Goal: Task Accomplishment & Management: Complete application form

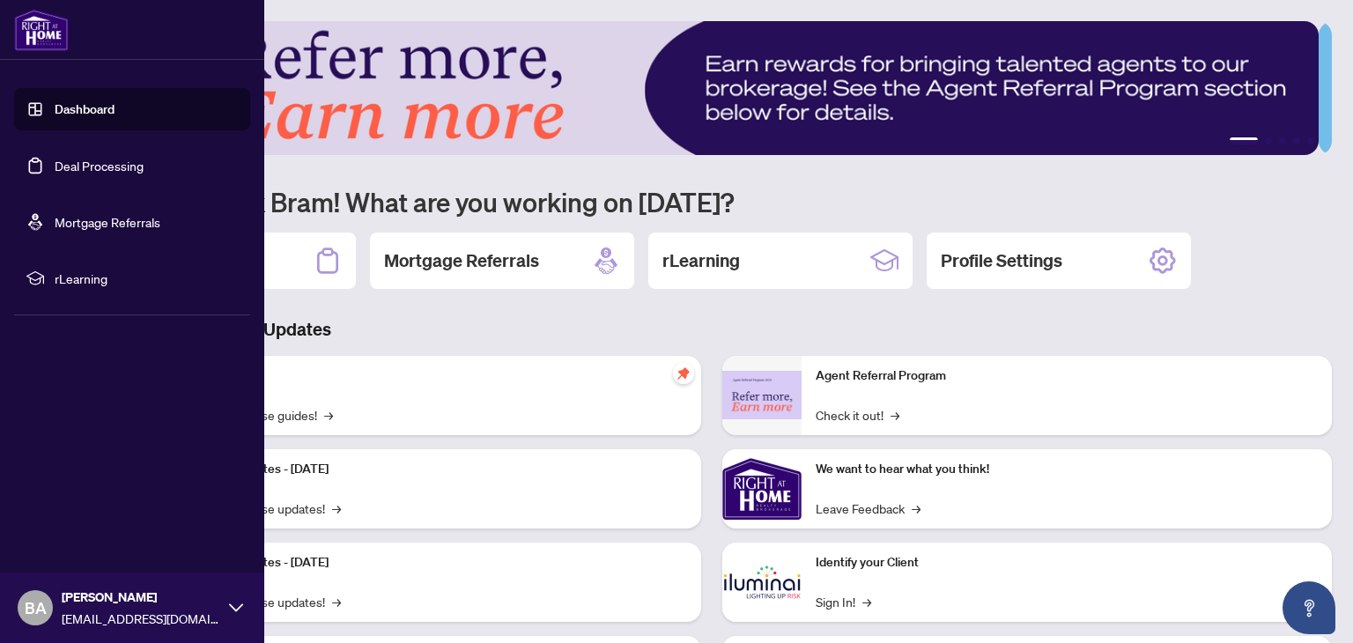
click at [85, 166] on link "Deal Processing" at bounding box center [99, 166] width 89 height 16
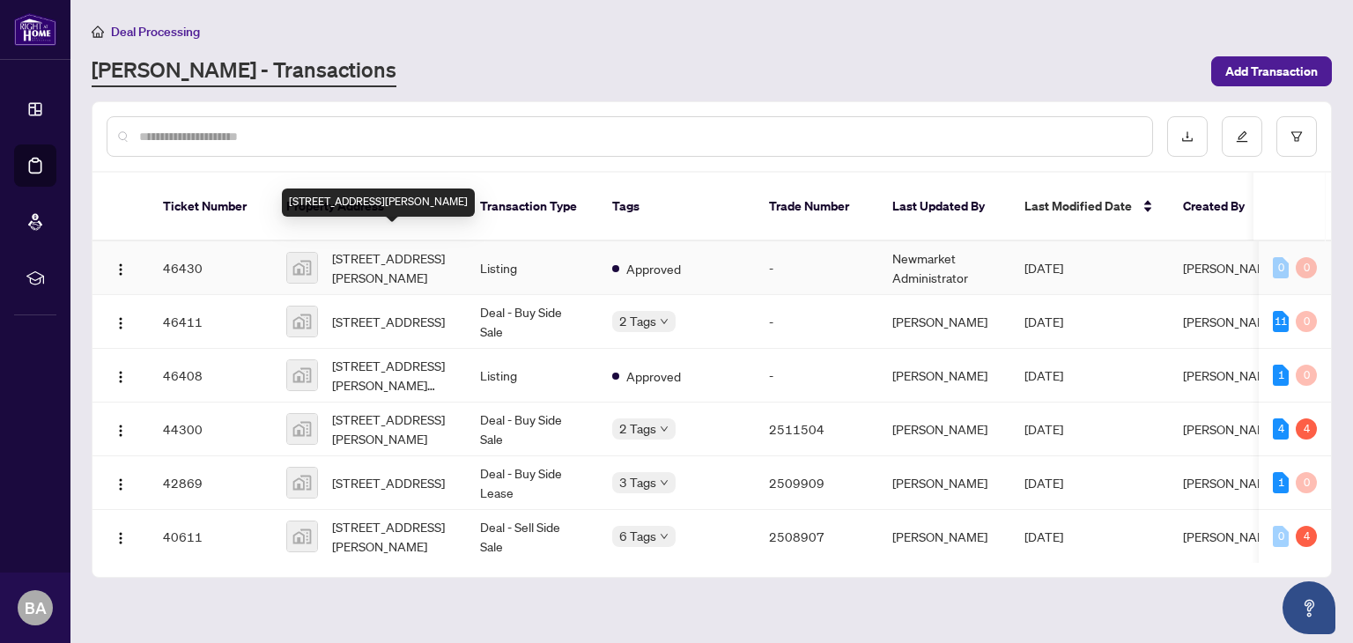
click at [387, 248] on span "[STREET_ADDRESS][PERSON_NAME]" at bounding box center [392, 267] width 120 height 39
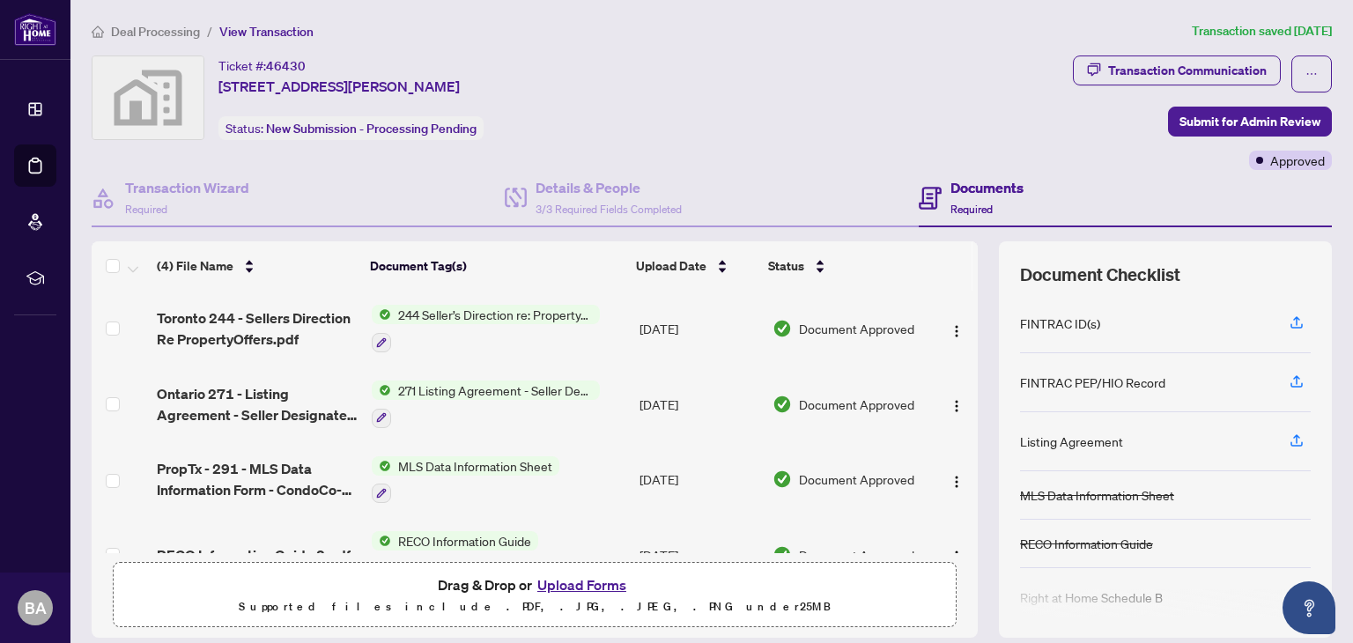
click at [563, 580] on button "Upload Forms" at bounding box center [582, 584] width 100 height 23
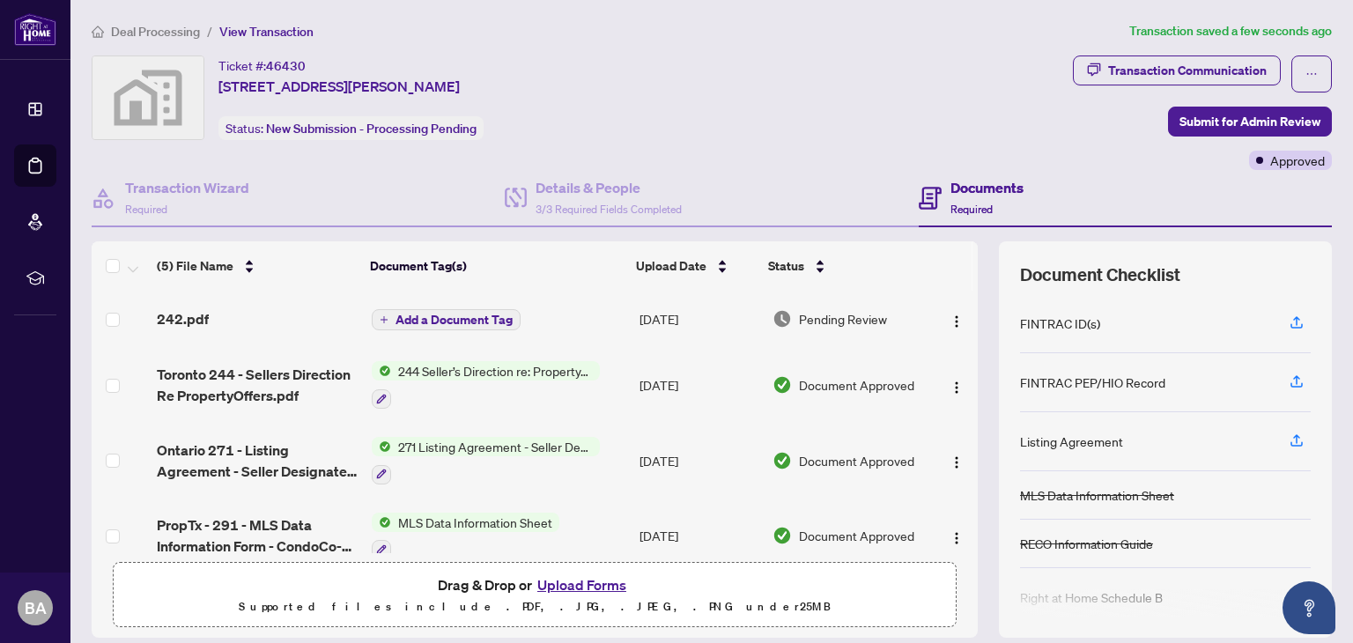
click at [433, 313] on span "Add a Document Tag" at bounding box center [453, 319] width 117 height 12
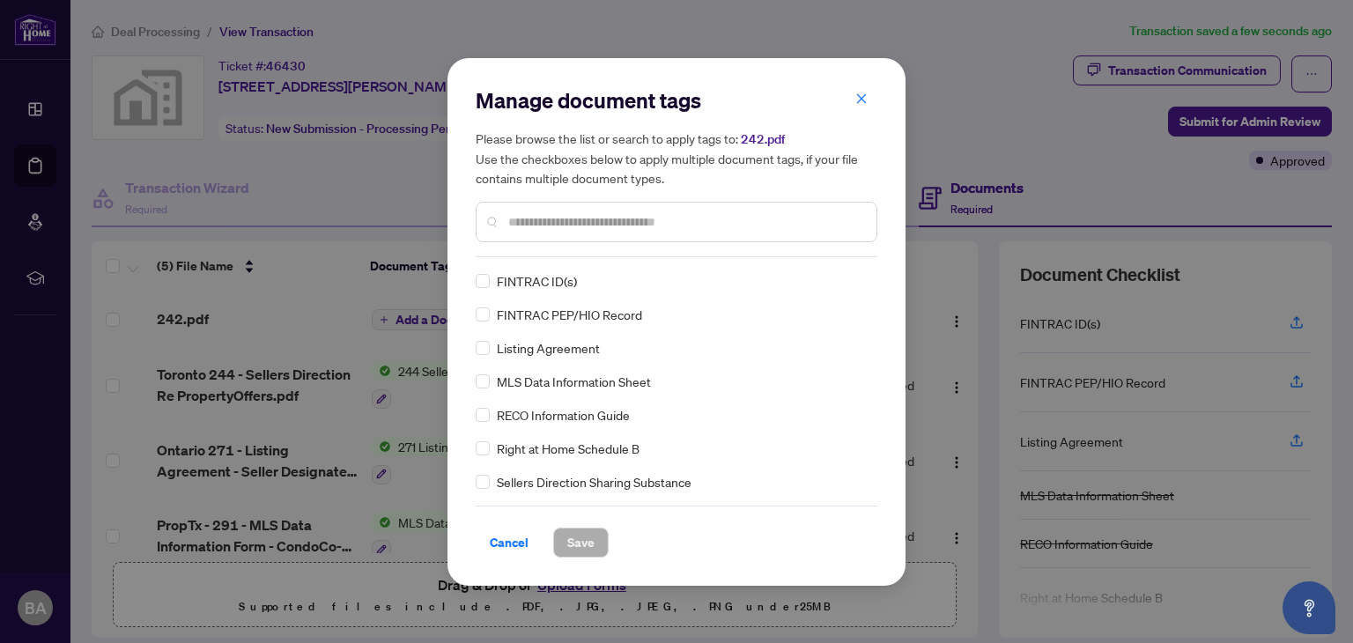
click at [593, 225] on input "text" at bounding box center [685, 221] width 354 height 19
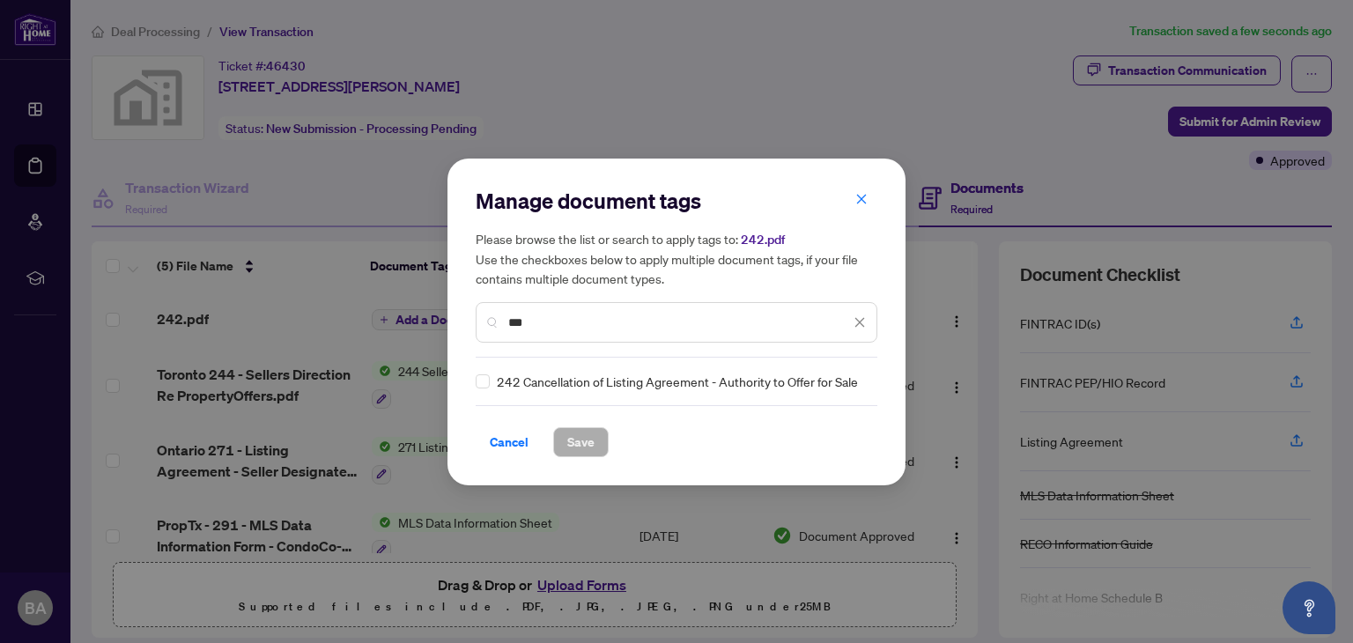
type input "***"
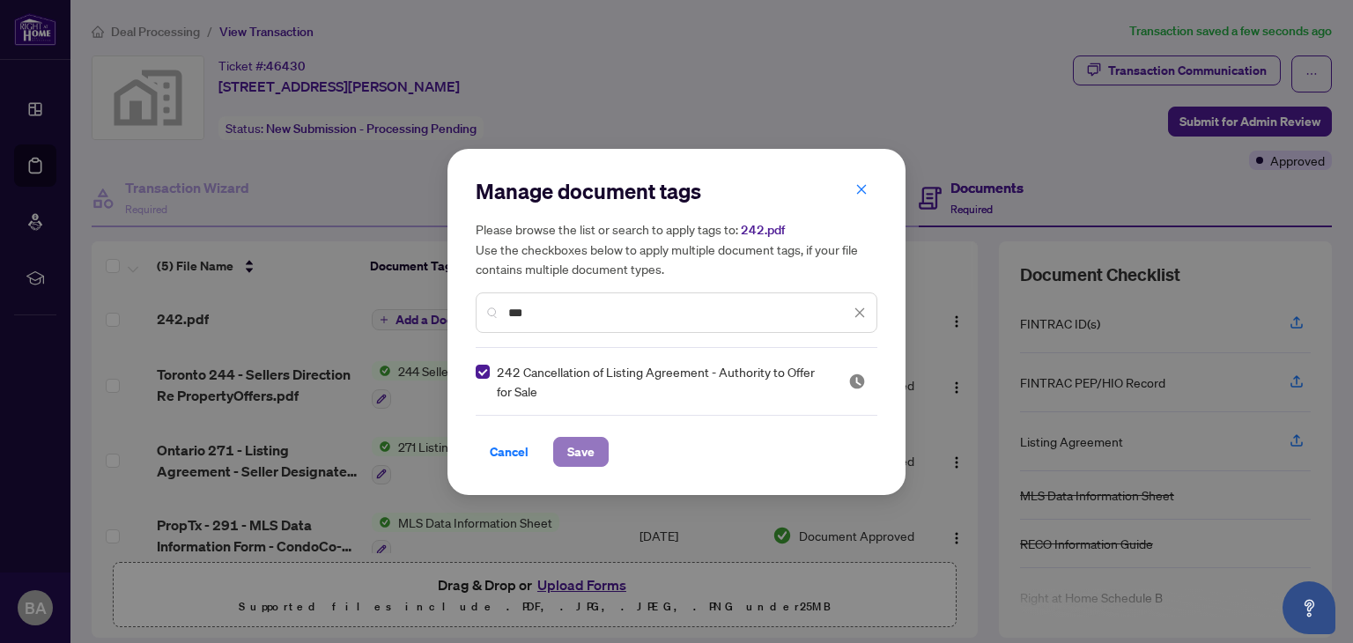
click at [585, 459] on span "Save" at bounding box center [580, 452] width 27 height 28
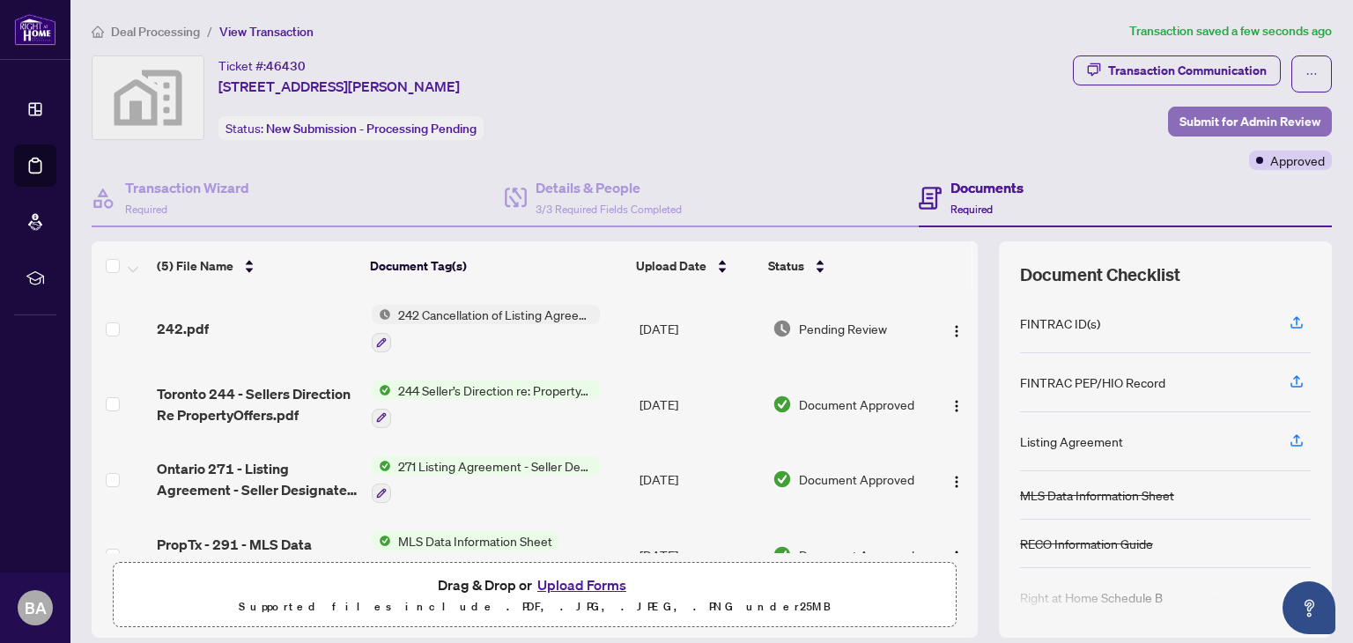
click at [1252, 122] on span "Submit for Admin Review" at bounding box center [1249, 121] width 141 height 28
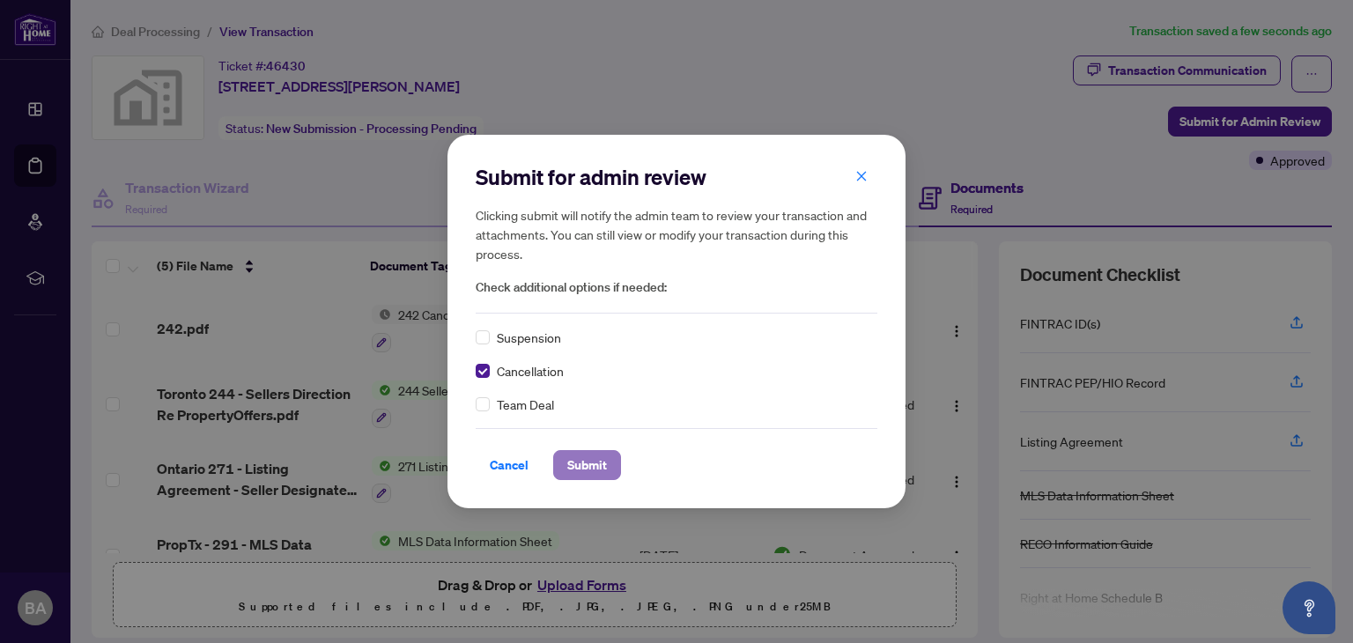
click at [608, 466] on button "Submit" at bounding box center [587, 465] width 68 height 30
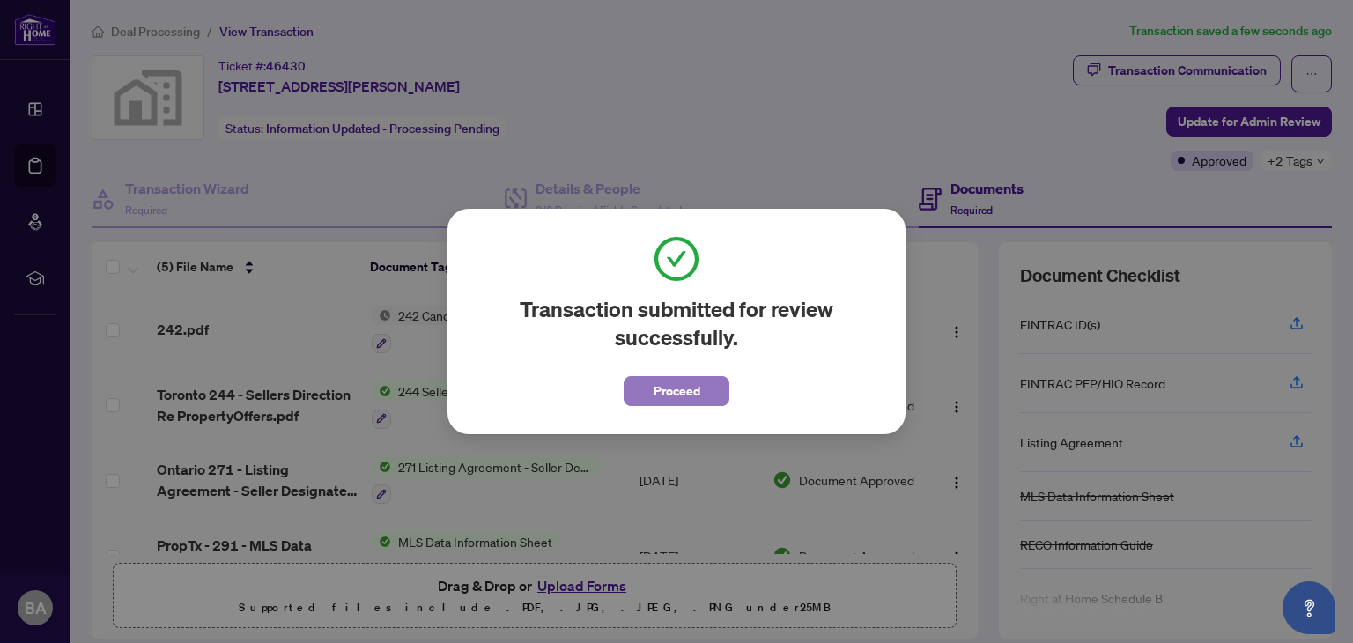
click at [687, 385] on span "Proceed" at bounding box center [676, 391] width 47 height 28
